Goal: Transaction & Acquisition: Download file/media

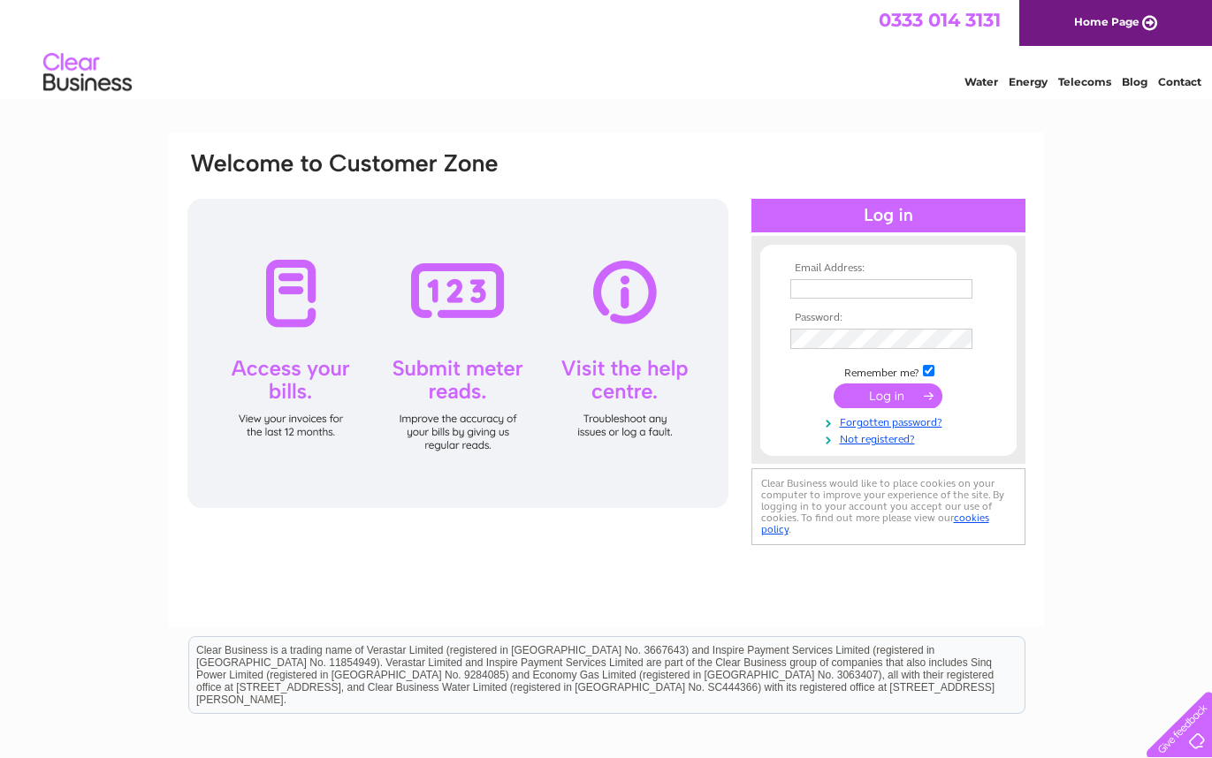
type input "pablo@eggsgobao.com"
click at [870, 399] on input "submit" at bounding box center [888, 397] width 109 height 25
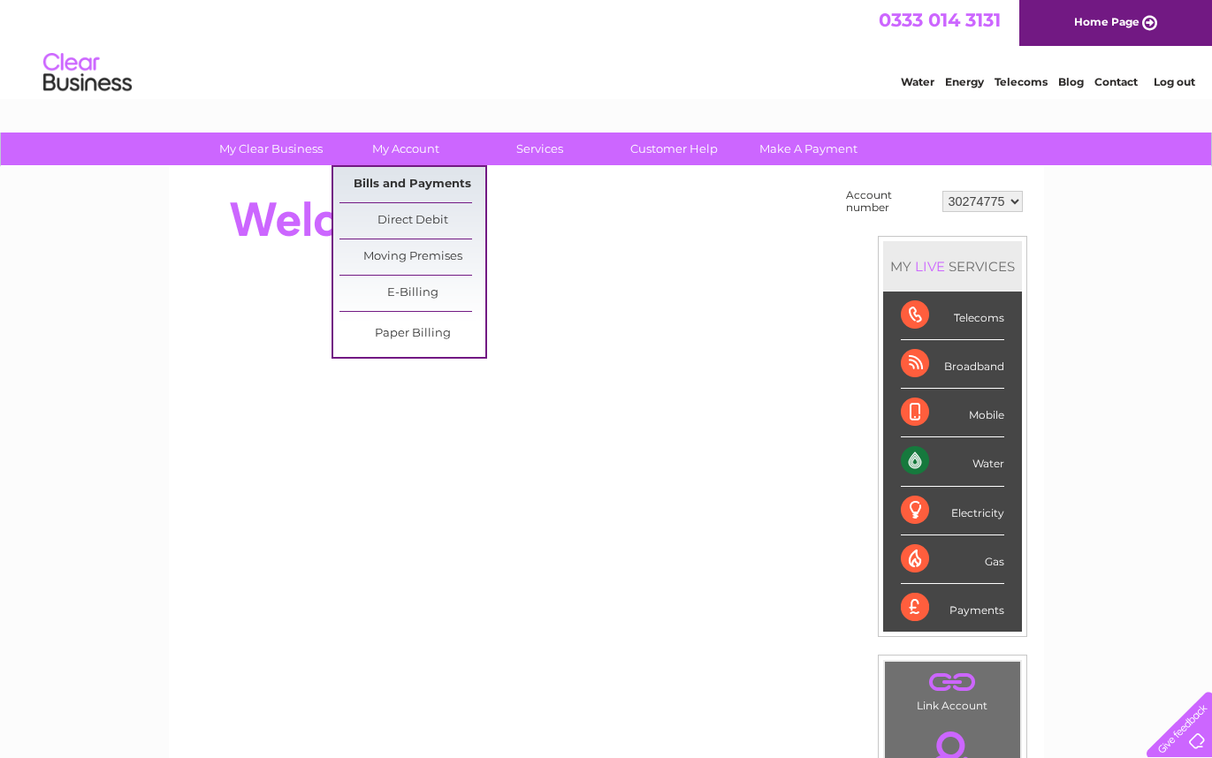
click at [423, 181] on link "Bills and Payments" at bounding box center [412, 184] width 146 height 35
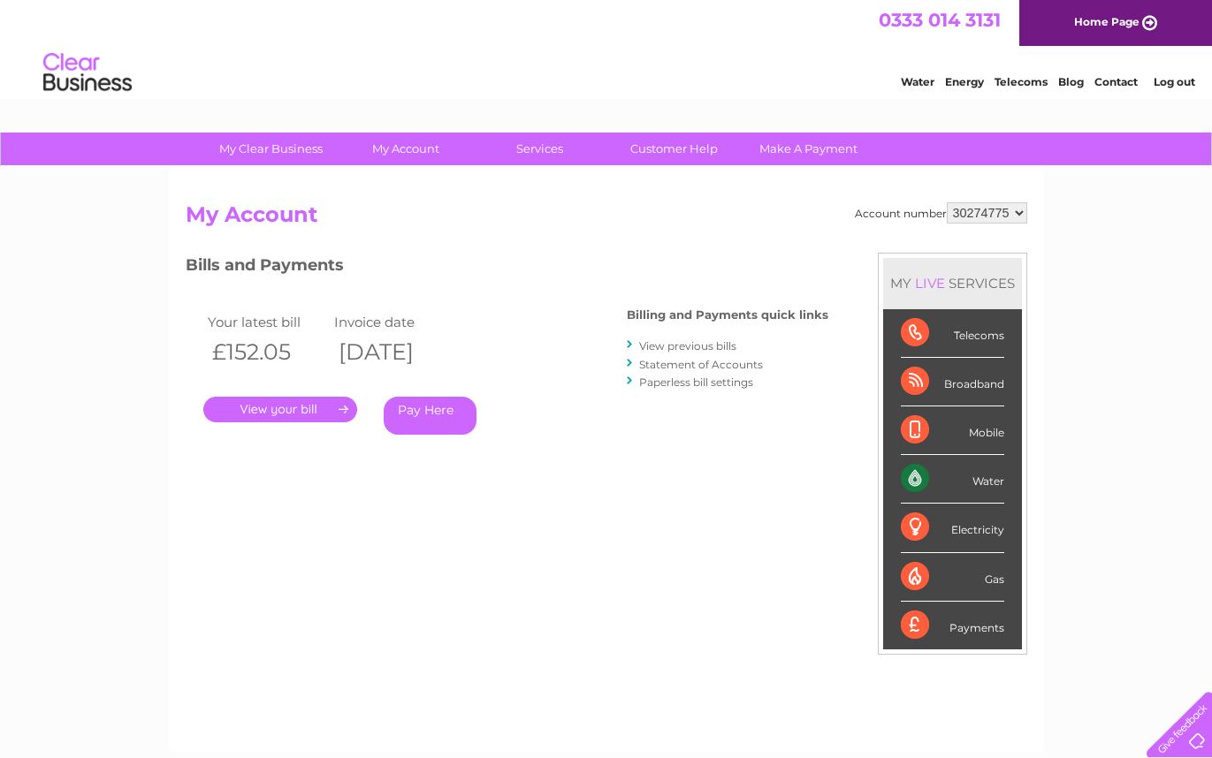
click at [699, 345] on link "View previous bills" at bounding box center [687, 345] width 97 height 13
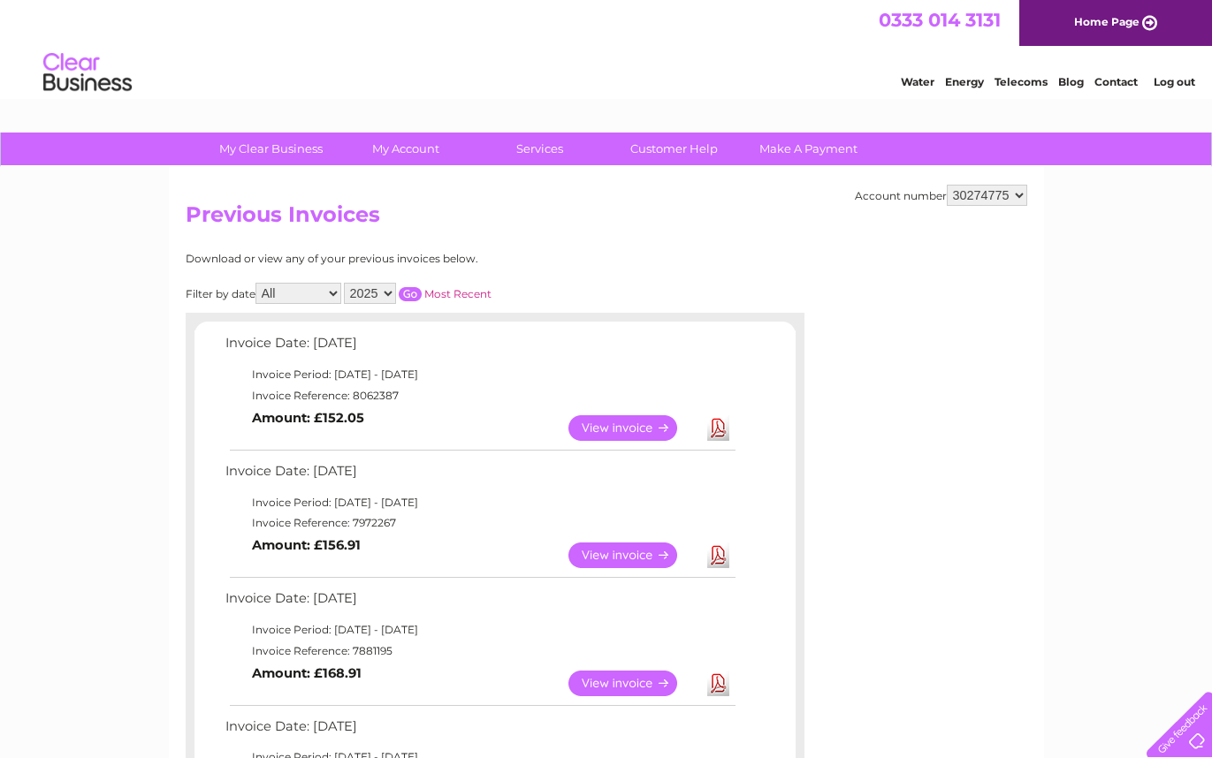
click at [619, 544] on link "View" at bounding box center [633, 556] width 130 height 26
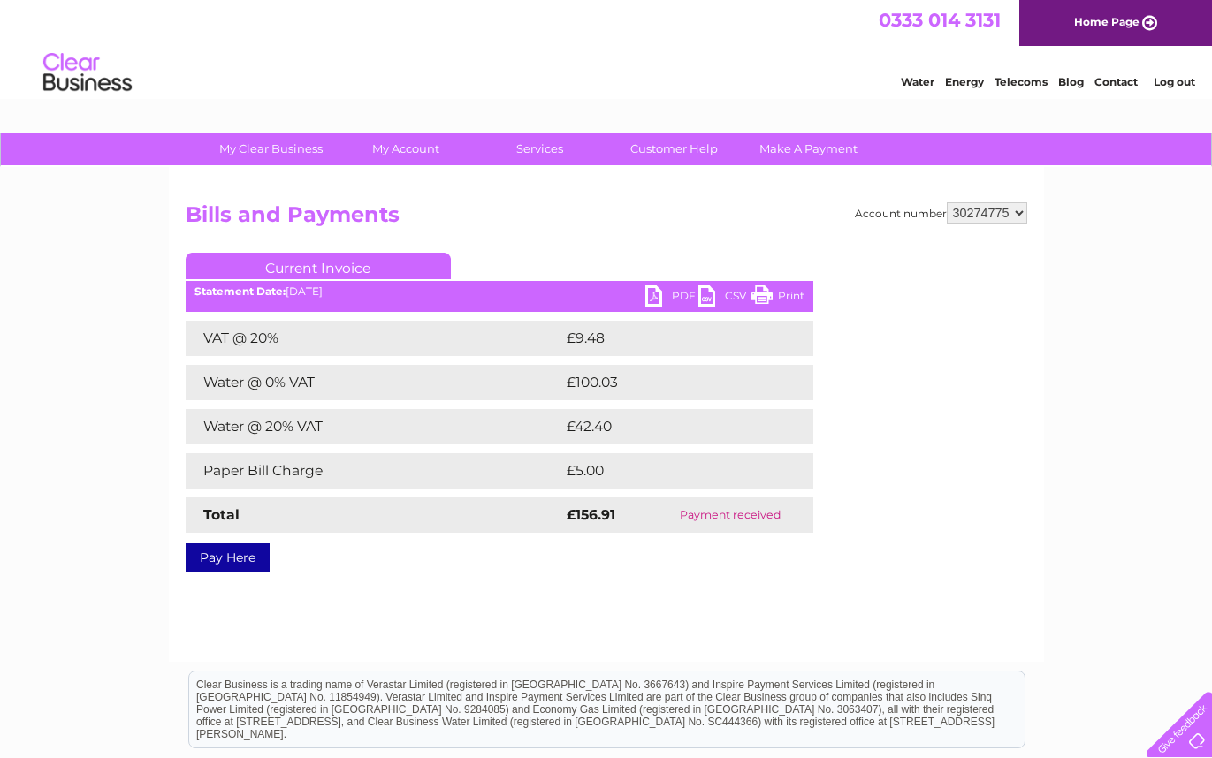
click at [678, 288] on link "PDF" at bounding box center [671, 299] width 53 height 26
